Goal: Information Seeking & Learning: Learn about a topic

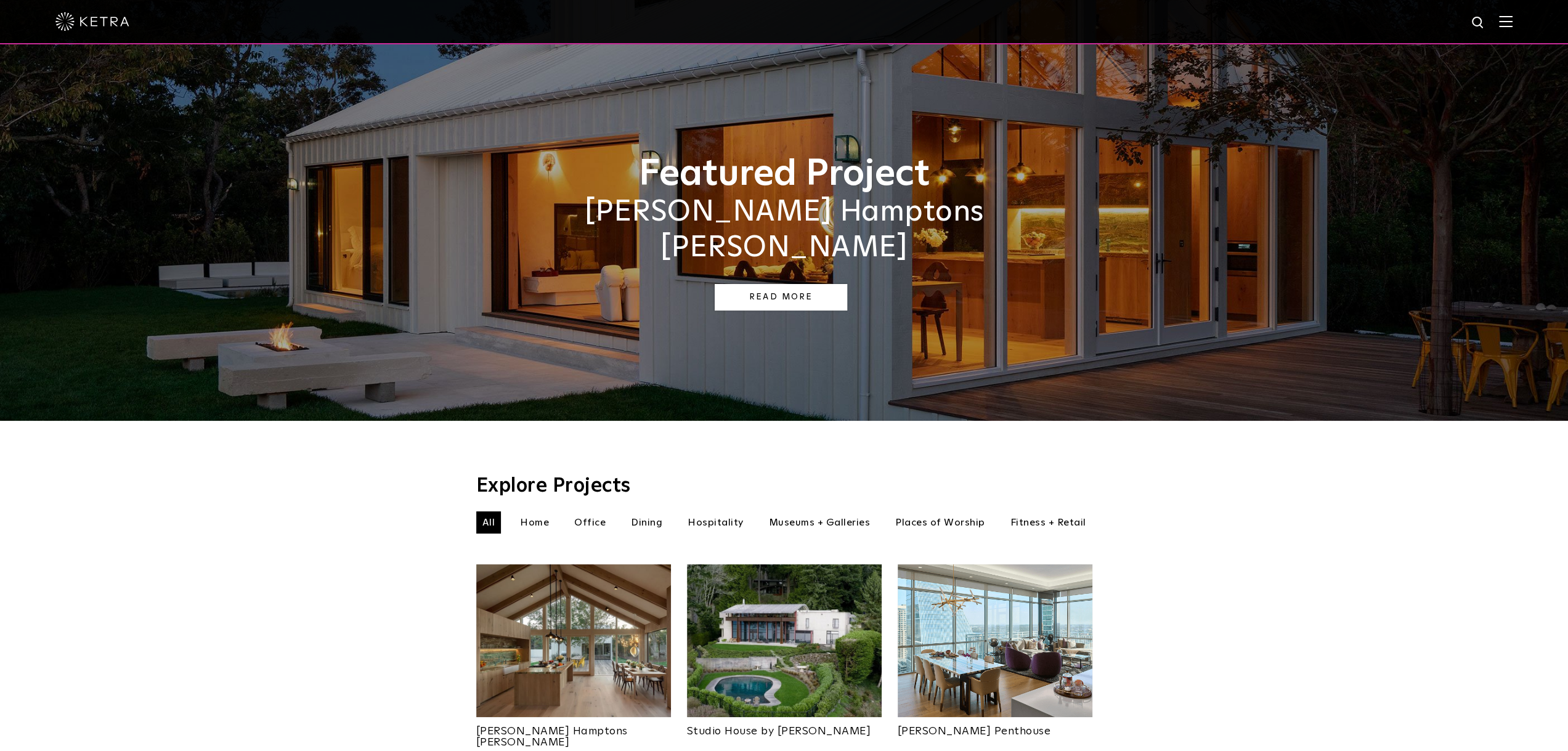
click at [785, 284] on link "Read More" at bounding box center [781, 297] width 133 height 26
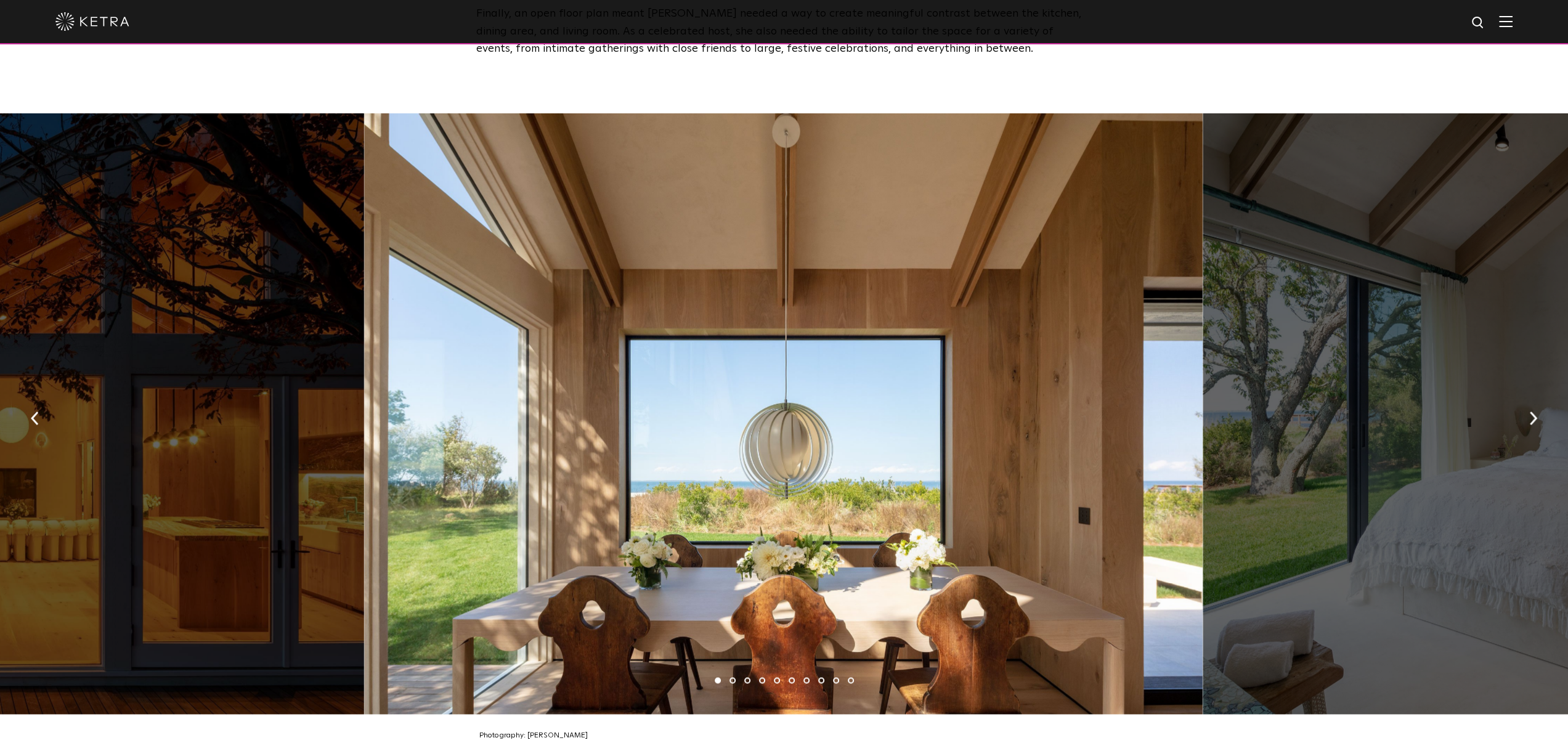
scroll to position [1726, 0]
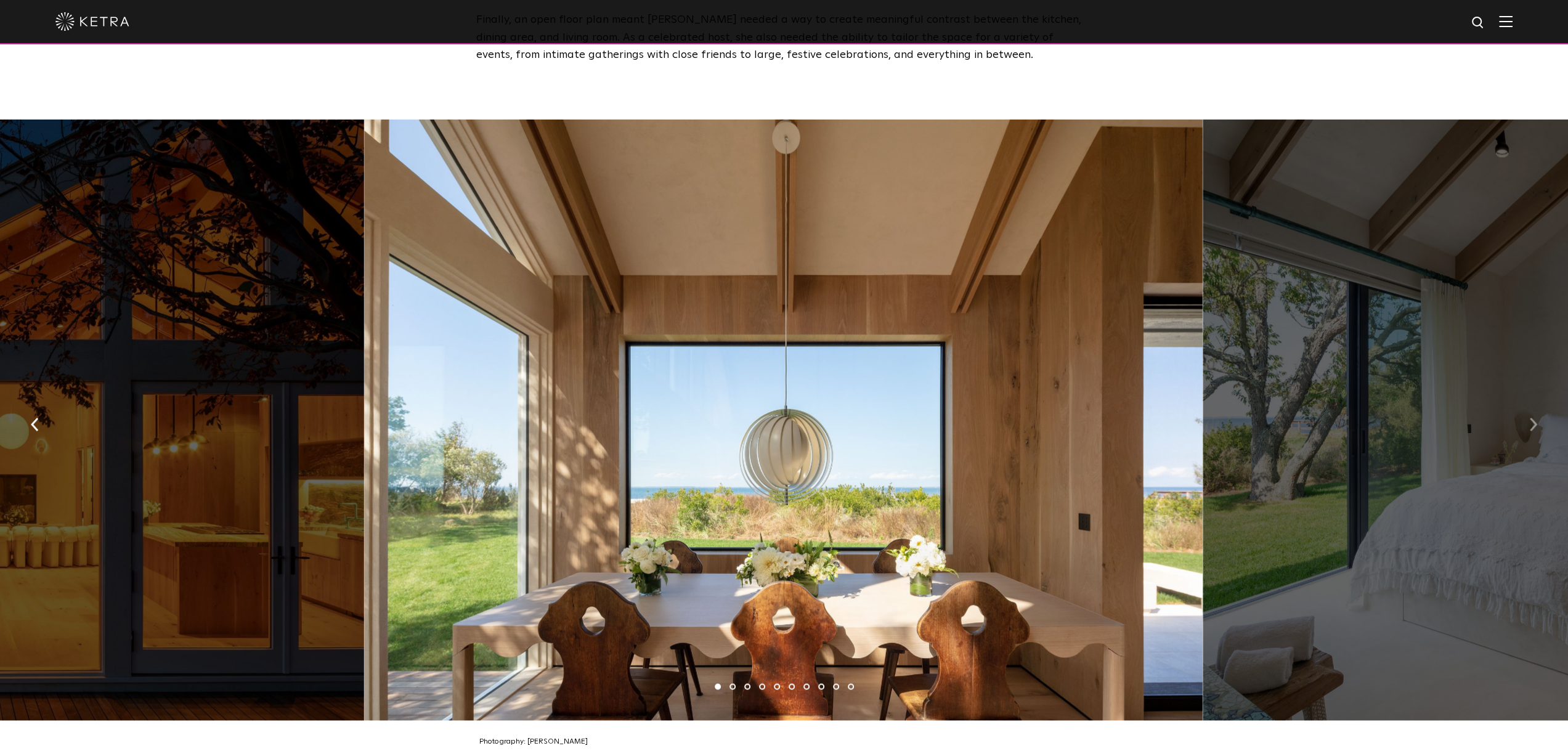
click at [1532, 421] on img "button" at bounding box center [1533, 424] width 8 height 14
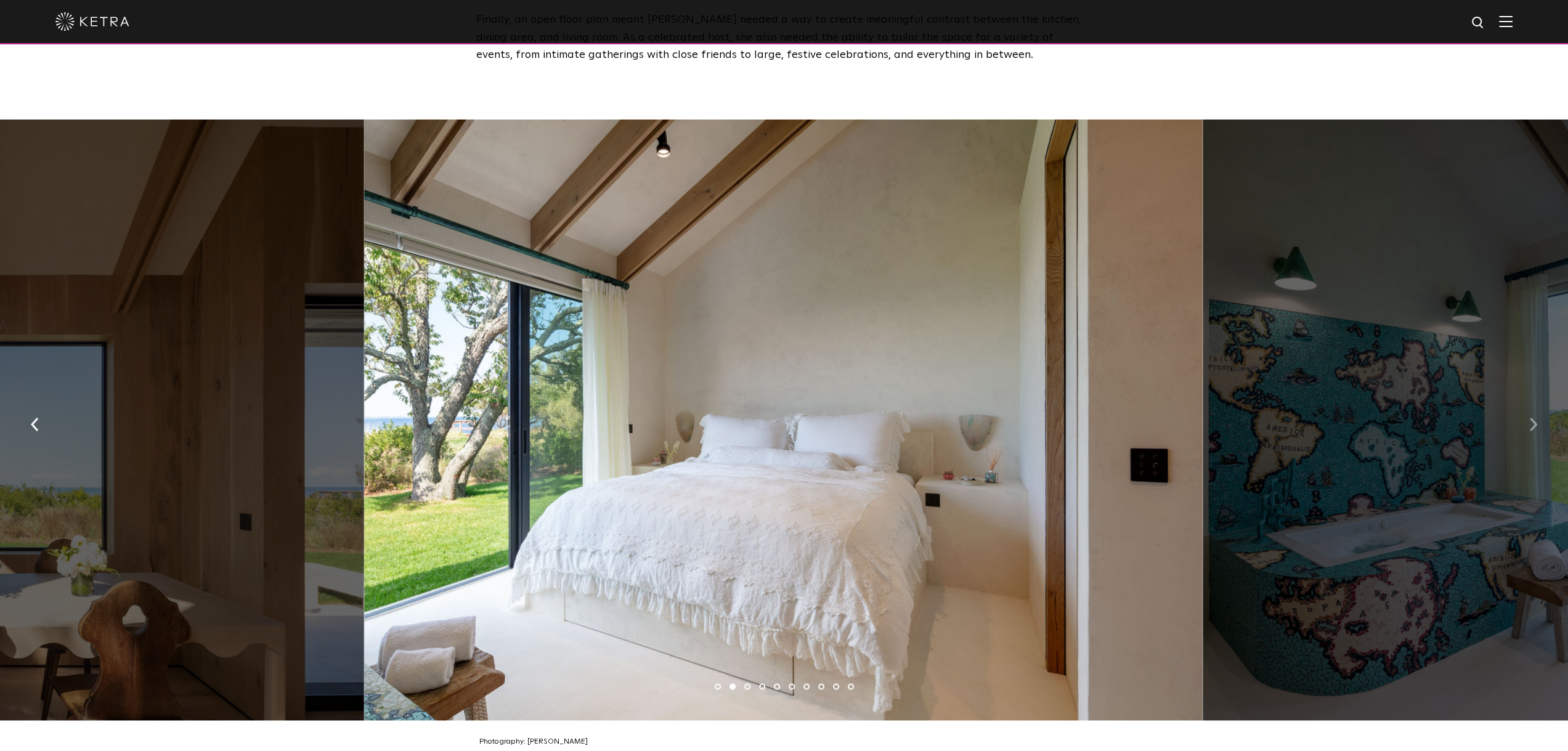
click at [1532, 421] on img "button" at bounding box center [1533, 424] width 8 height 14
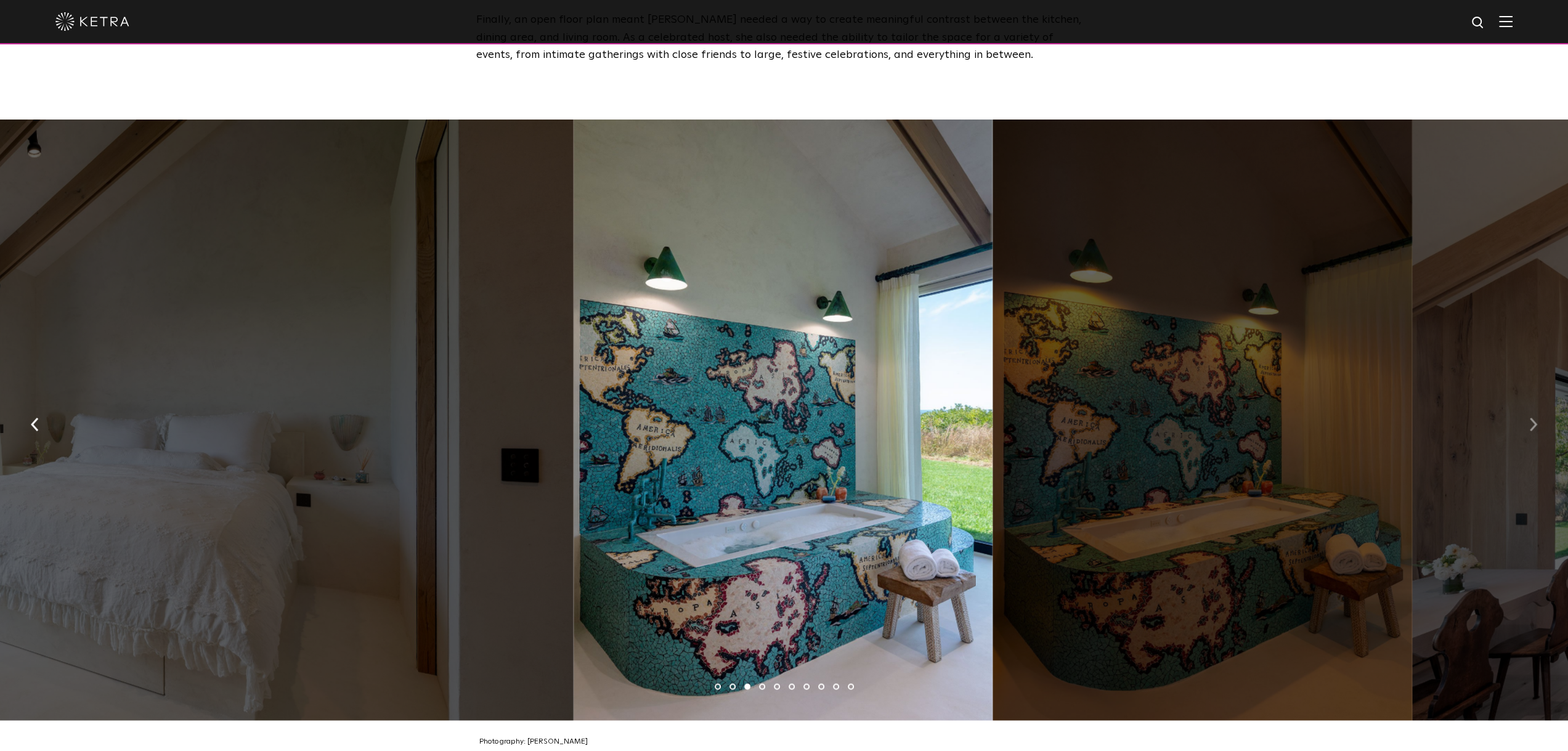
click at [1532, 421] on img "button" at bounding box center [1533, 424] width 8 height 14
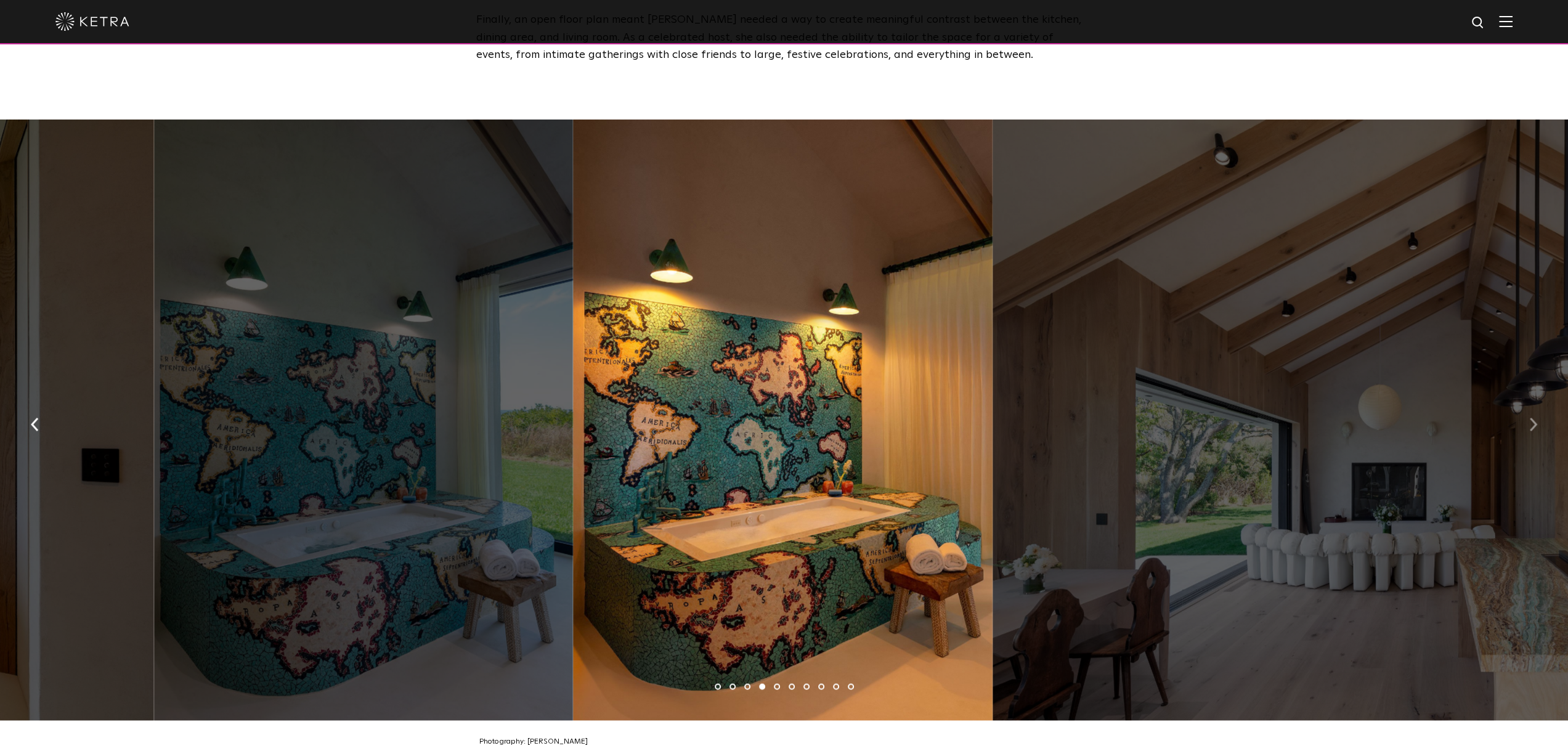
click at [1531, 417] on img "button" at bounding box center [1533, 424] width 8 height 14
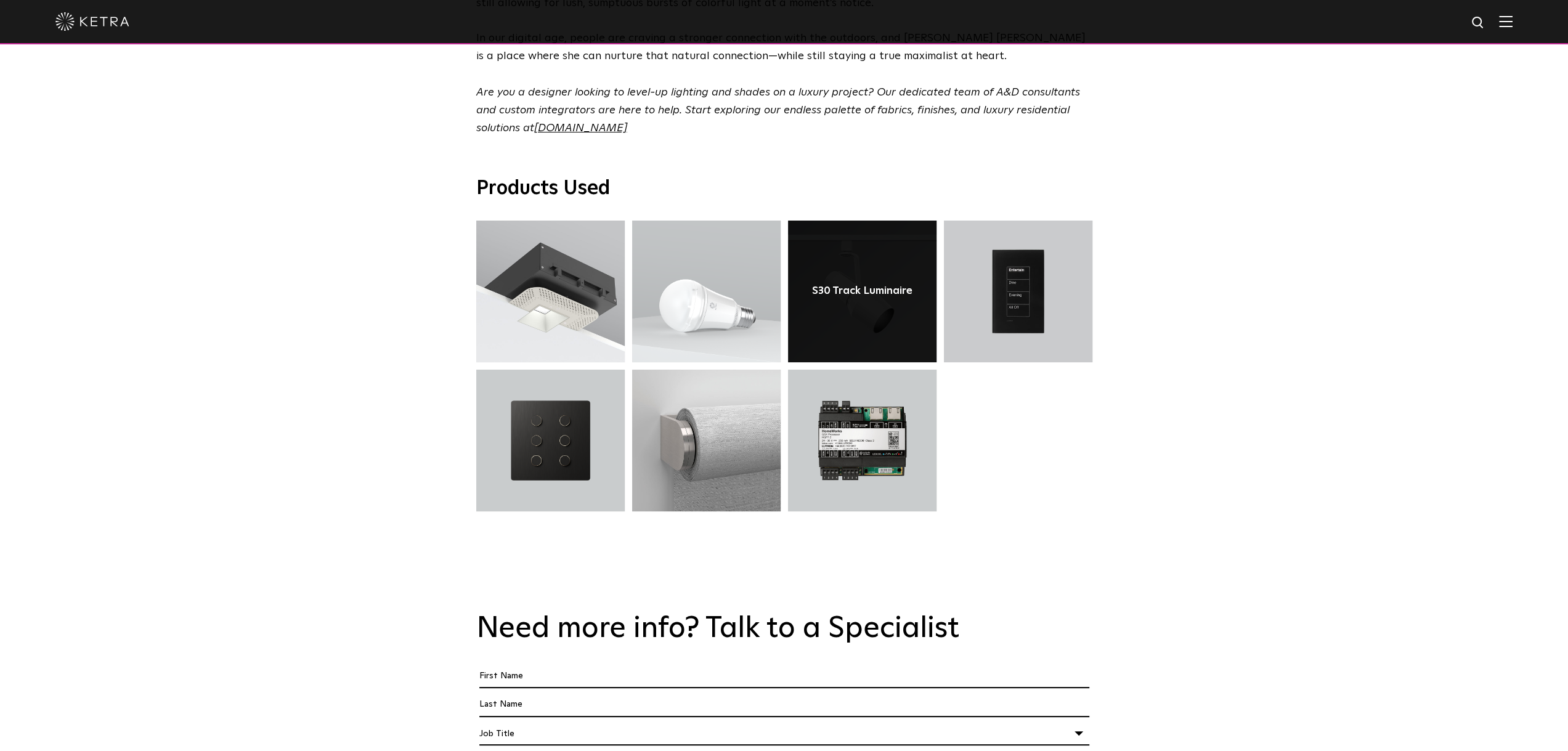
scroll to position [3945, 0]
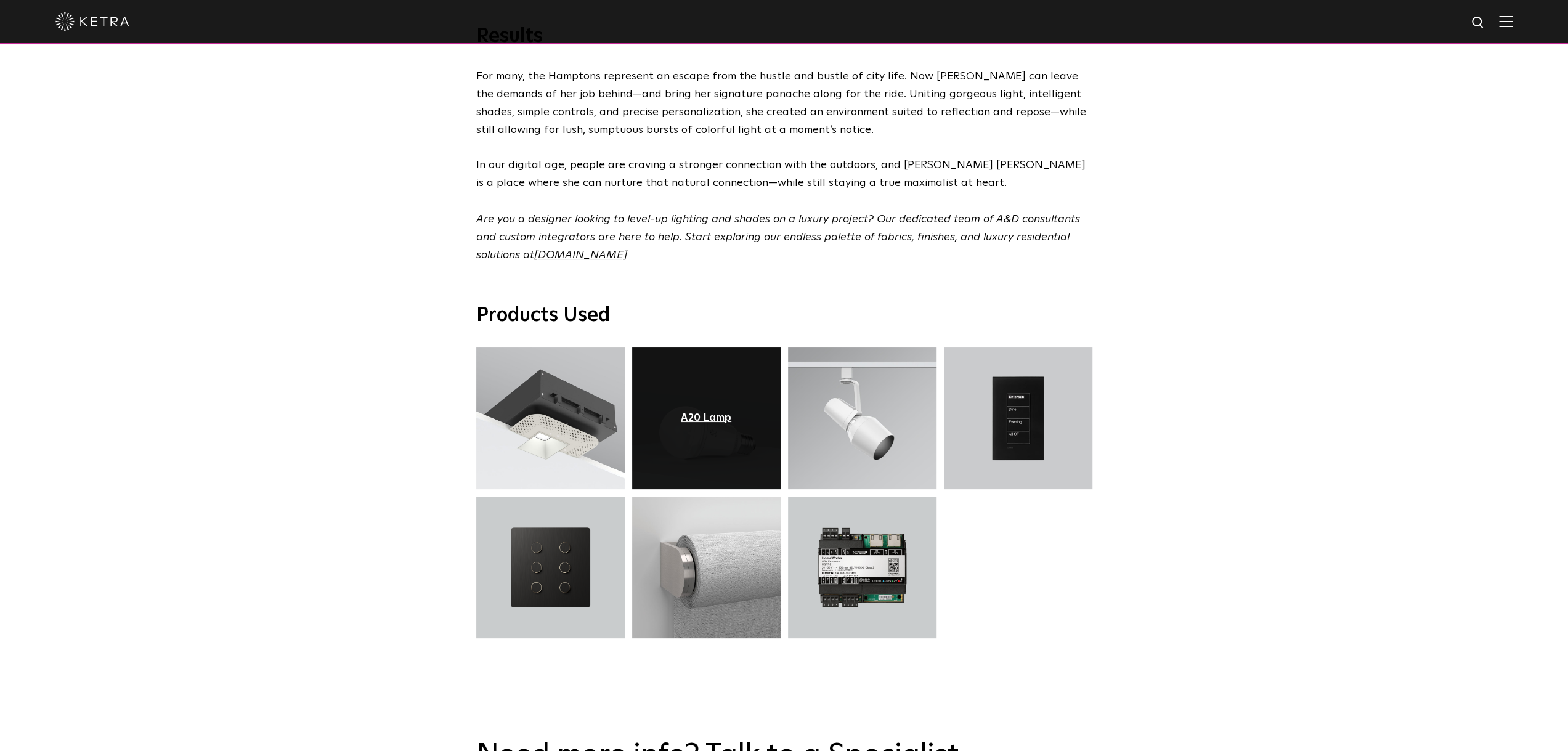
click at [706, 413] on div "A20 Lamp" at bounding box center [706, 419] width 50 height 12
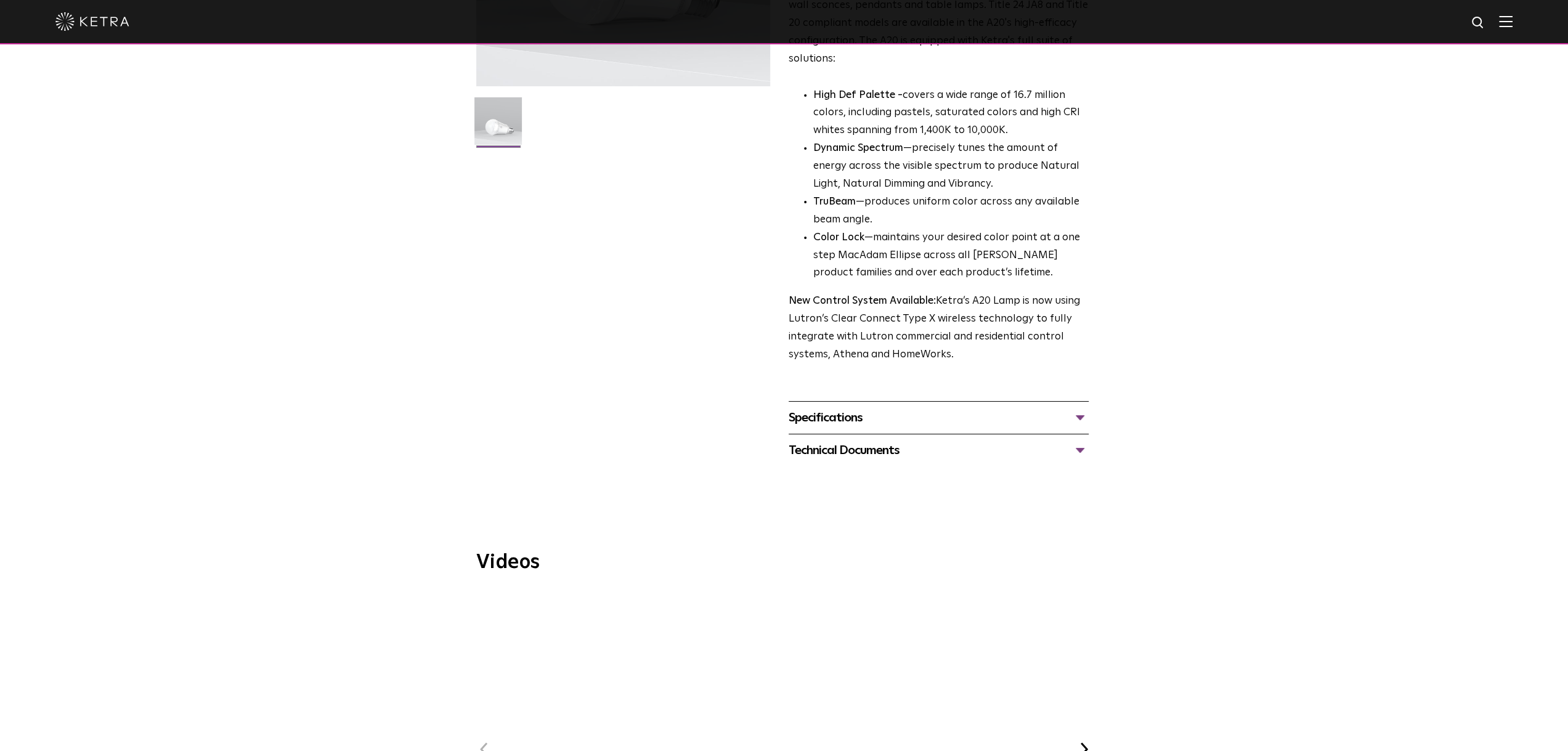
scroll to position [62, 0]
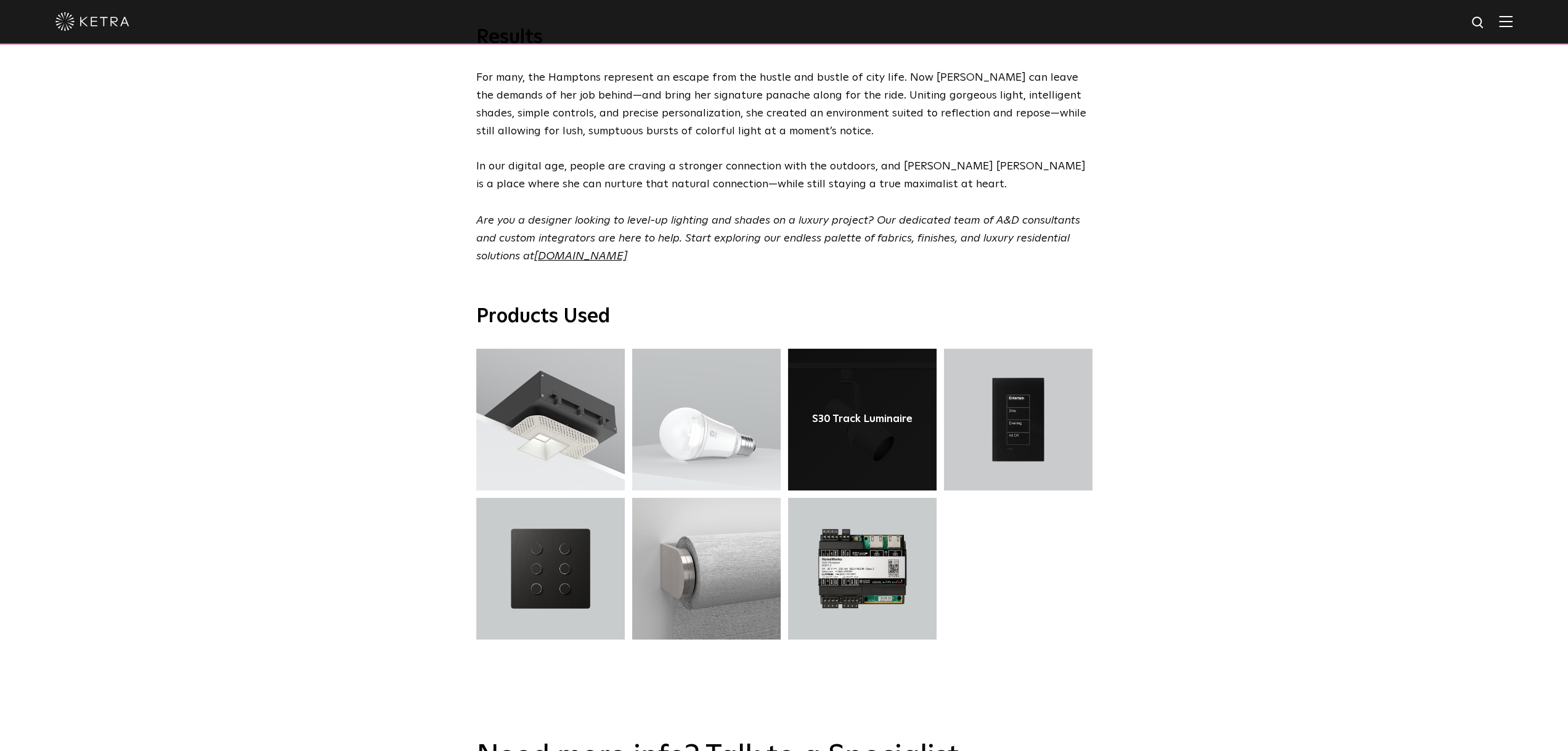
click at [860, 364] on link at bounding box center [862, 420] width 148 height 141
